Goal: Obtain resource: Download file/media

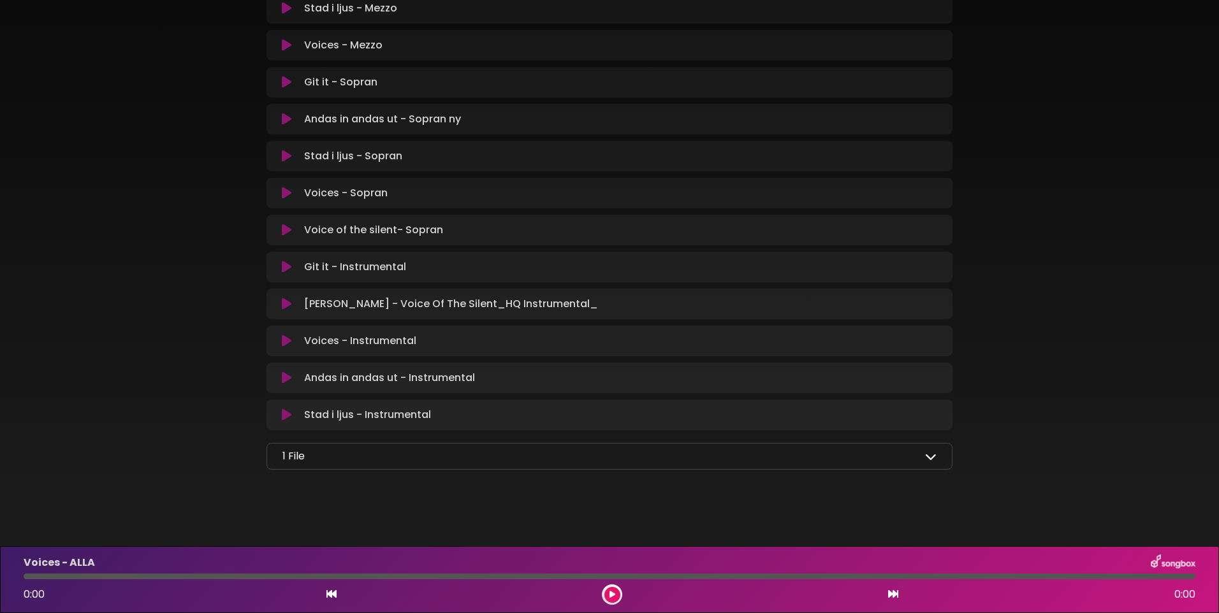
scroll to position [723, 0]
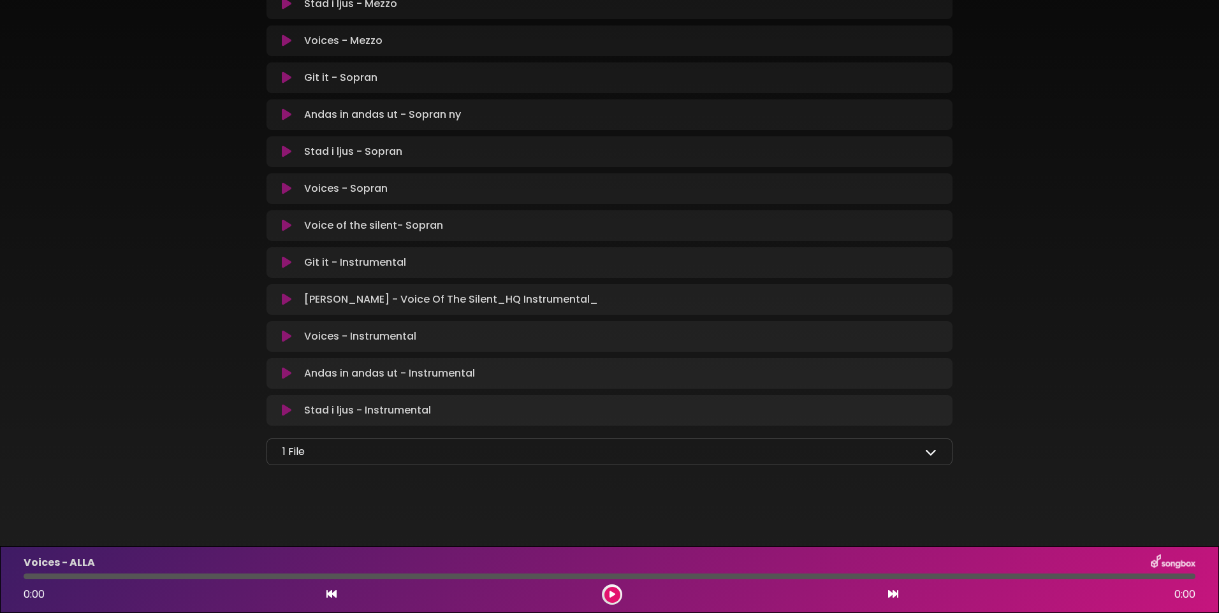
click at [928, 451] on icon at bounding box center [930, 451] width 11 height 11
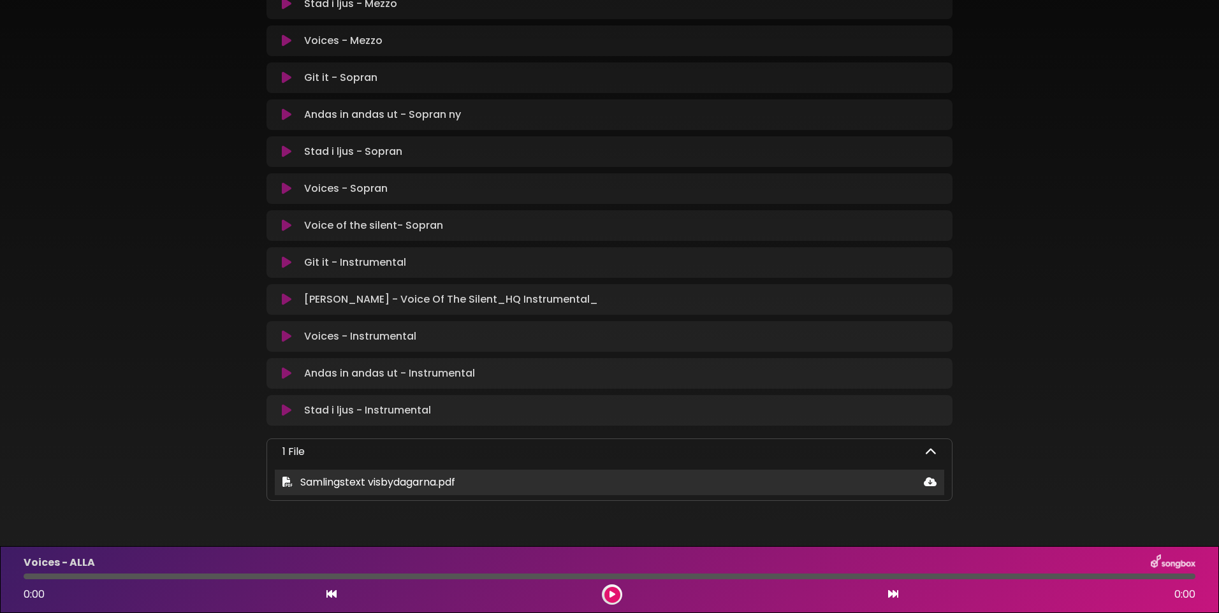
click at [284, 479] on icon at bounding box center [287, 482] width 10 height 10
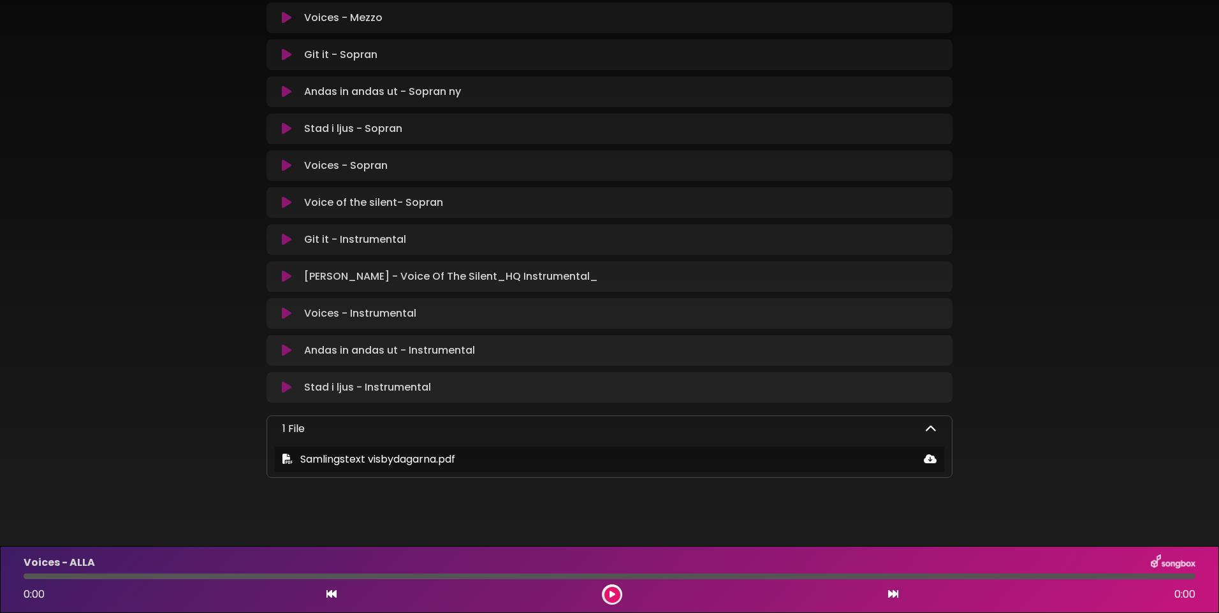
scroll to position [759, 0]
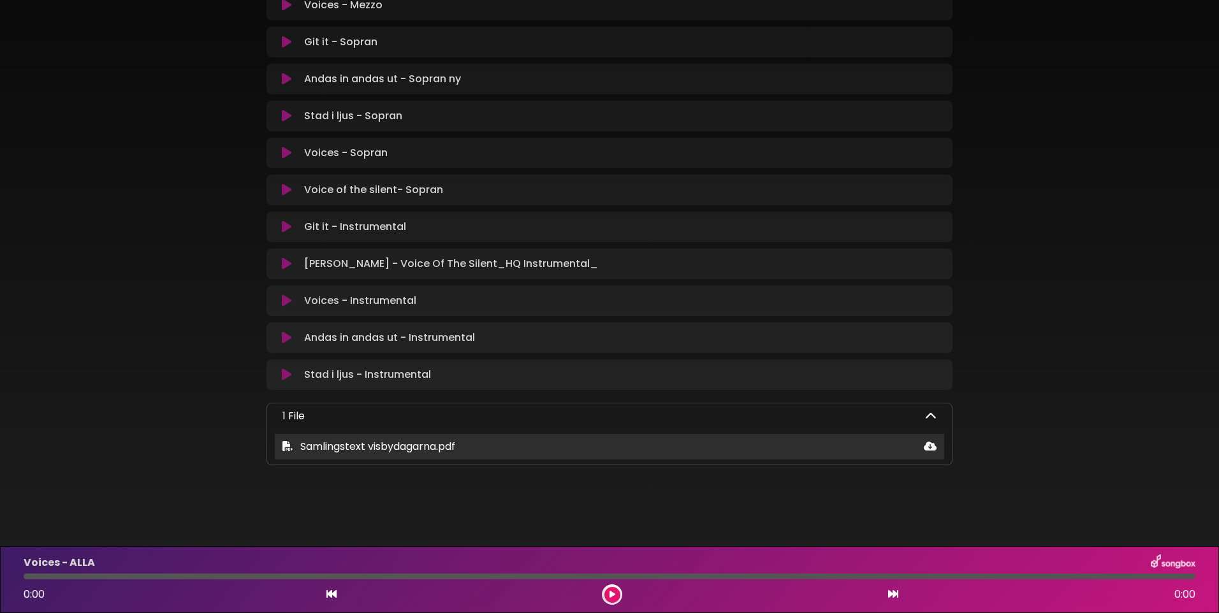
click at [286, 444] on icon at bounding box center [287, 446] width 10 height 10
click at [931, 444] on icon at bounding box center [930, 446] width 13 height 10
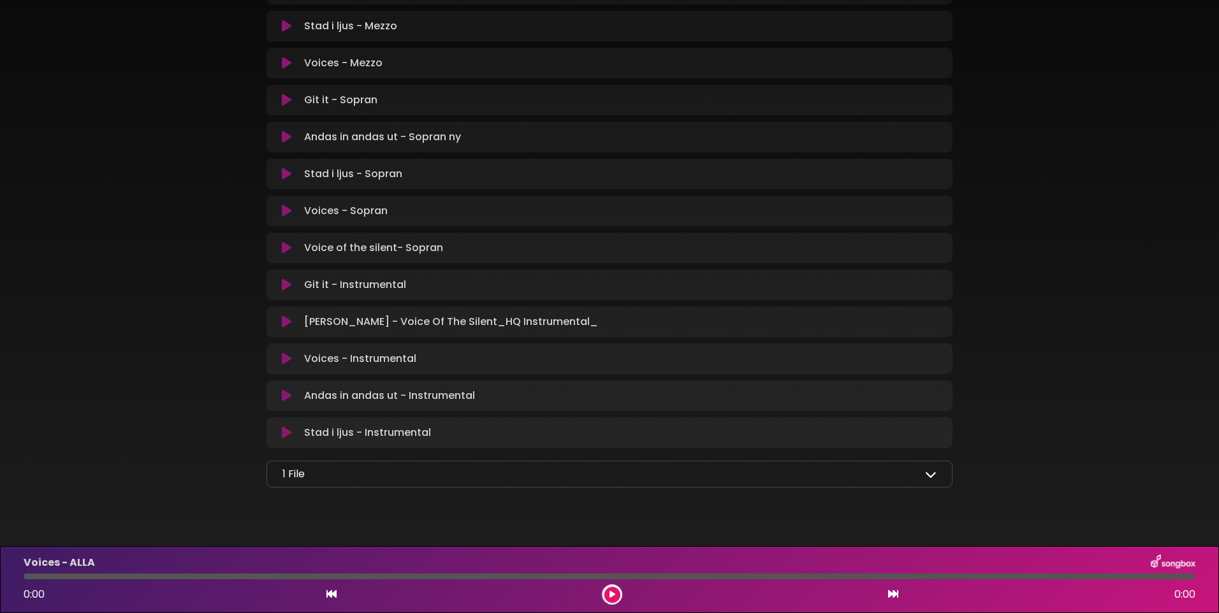
scroll to position [723, 0]
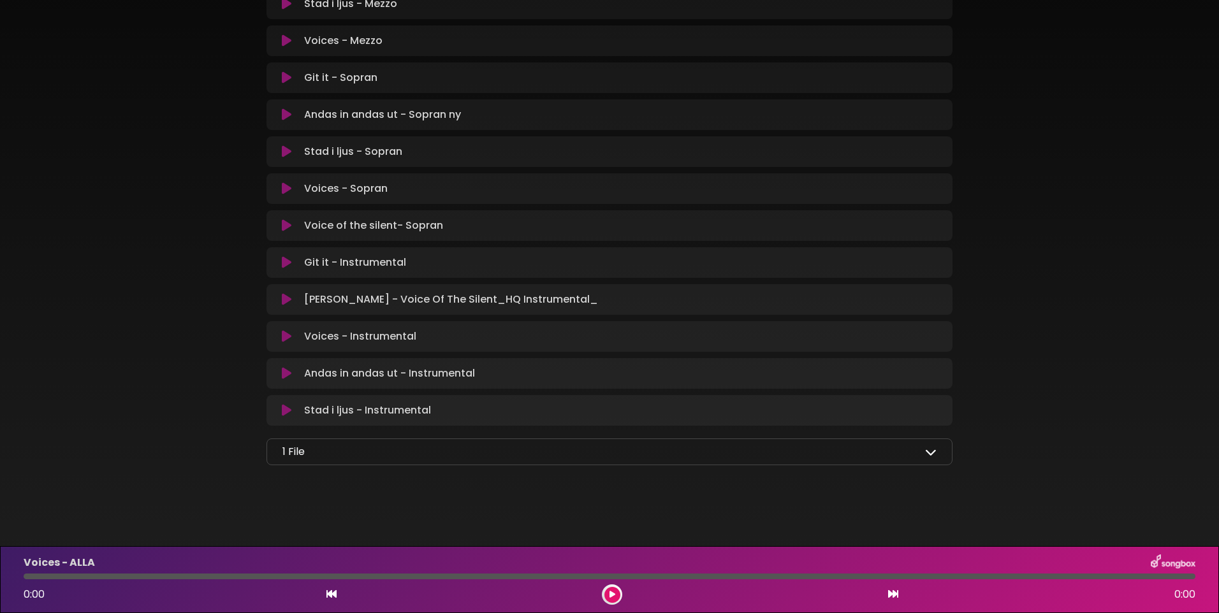
click at [933, 453] on icon at bounding box center [930, 451] width 11 height 11
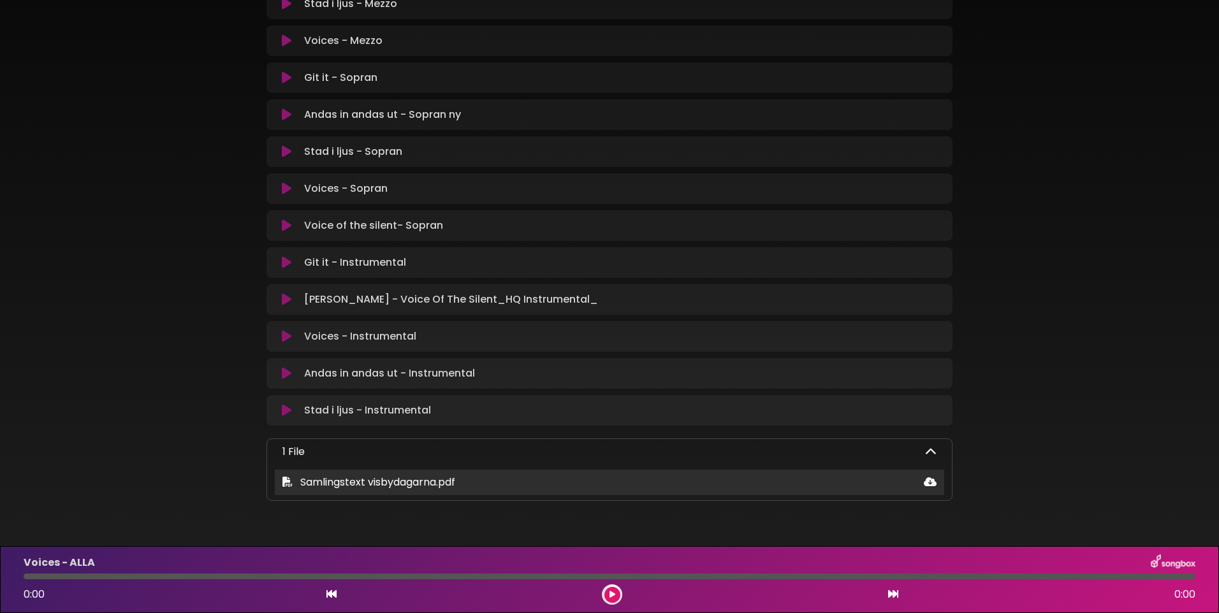
click at [284, 478] on icon at bounding box center [287, 482] width 10 height 10
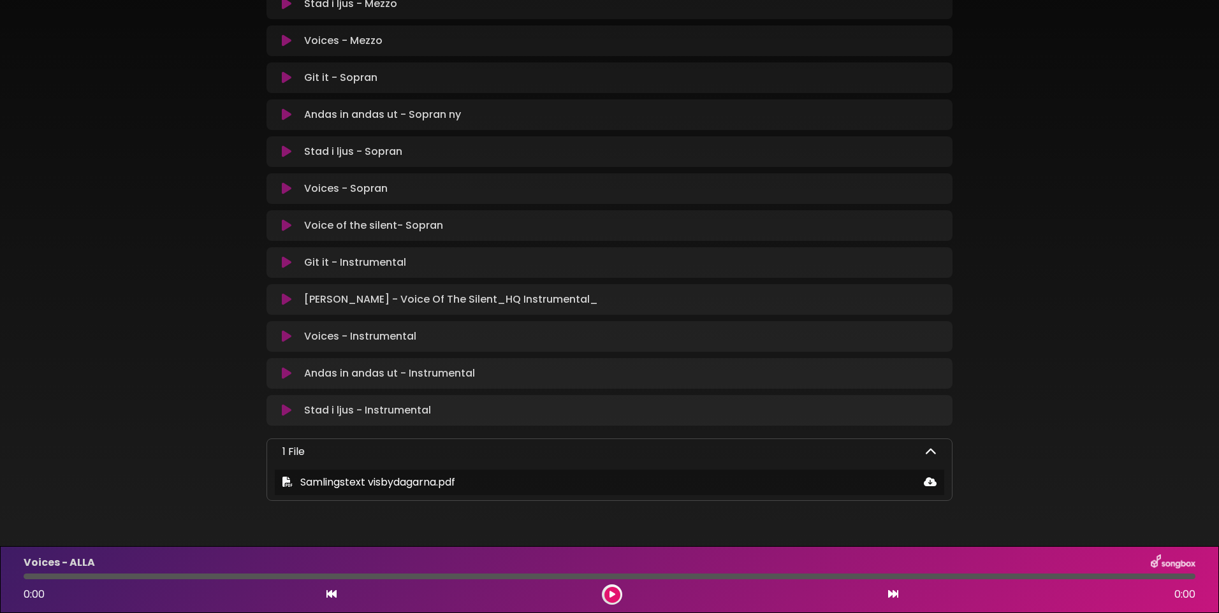
click at [407, 410] on p "Stad i ljus - Instrumental Loading Track..." at bounding box center [367, 410] width 127 height 15
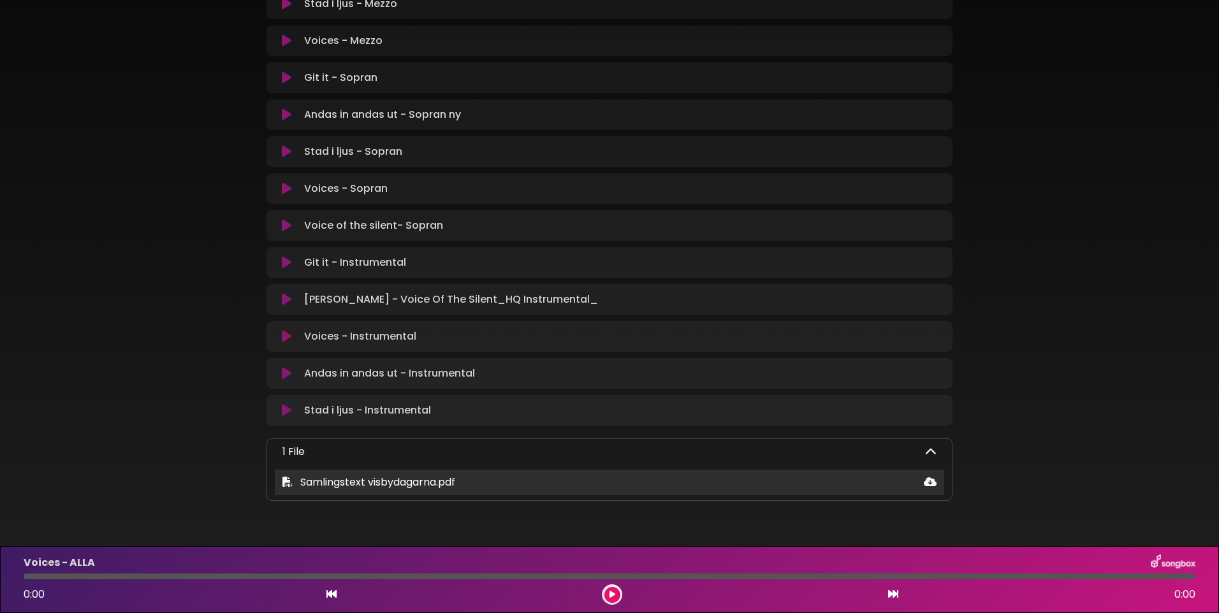
click at [377, 481] on span "Samlingstext visbydagarna.pdf" at bounding box center [377, 482] width 155 height 15
click at [928, 481] on icon at bounding box center [930, 482] width 13 height 10
